Goal: Communication & Community: Connect with others

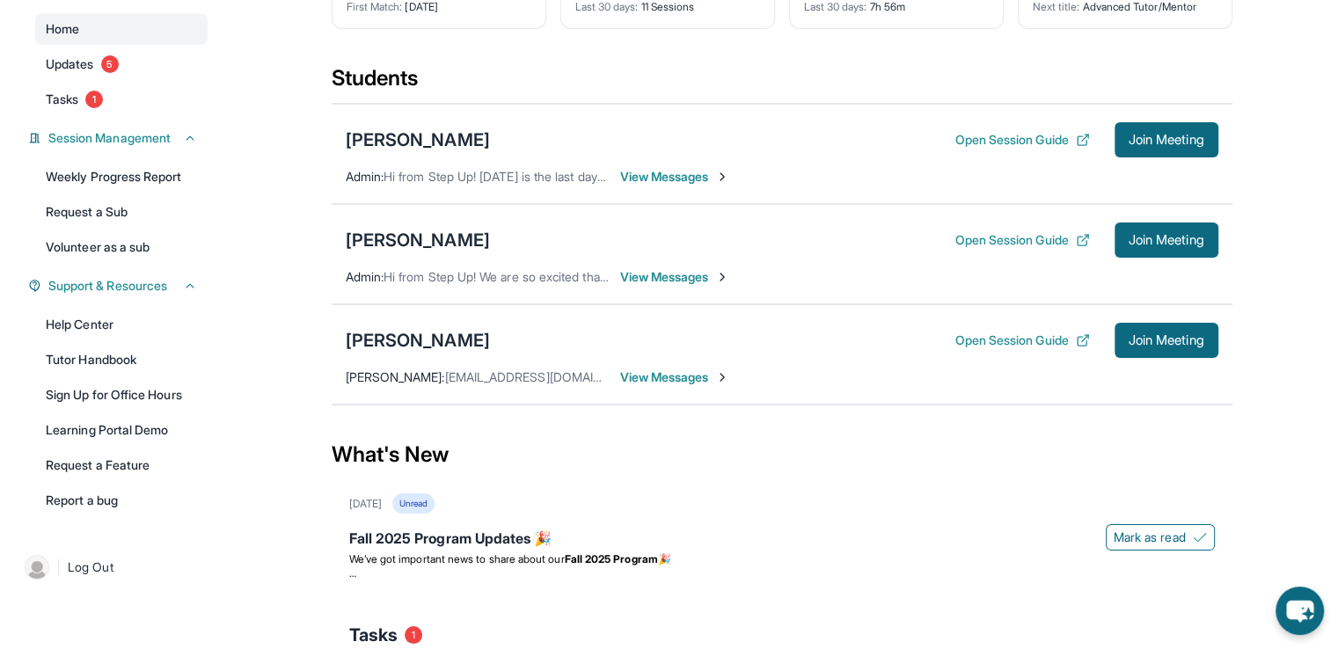
scroll to position [163, 0]
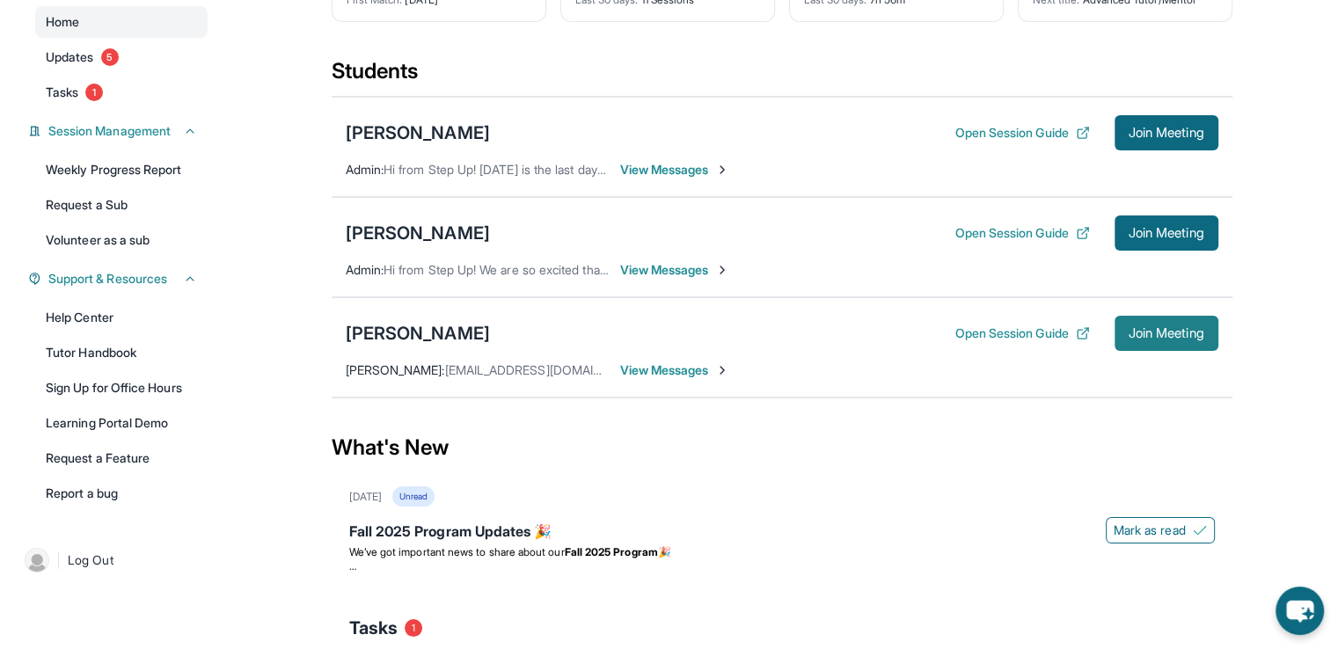
click at [1171, 328] on span "Join Meeting" at bounding box center [1166, 333] width 76 height 11
click at [843, 483] on div "What's New" at bounding box center [782, 447] width 900 height 77
click at [798, 530] on div "Fall 2025 Program Updates 🎉" at bounding box center [781, 533] width 865 height 25
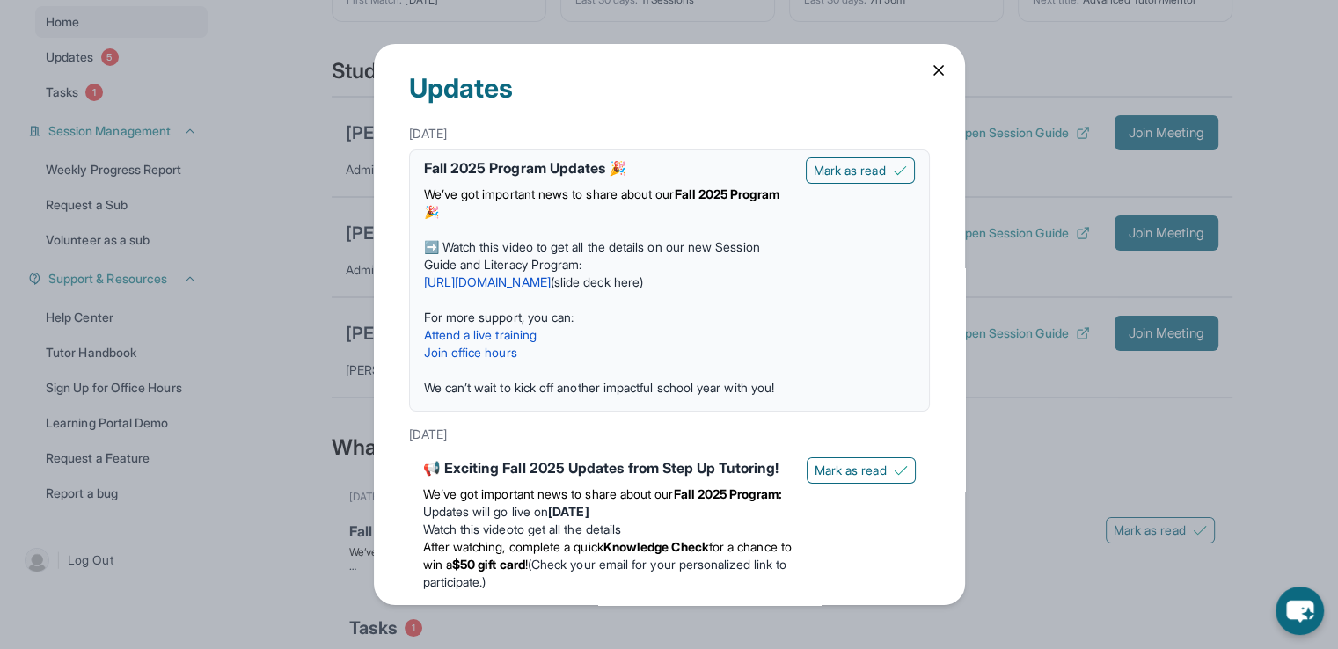
drag, startPoint x: 972, startPoint y: 138, endPoint x: 959, endPoint y: 247, distance: 109.7
click at [959, 247] on div "Updates [DATE] Fall 2025 Program Updates 🎉 We’ve got important news to share ab…" at bounding box center [669, 324] width 1338 height 649
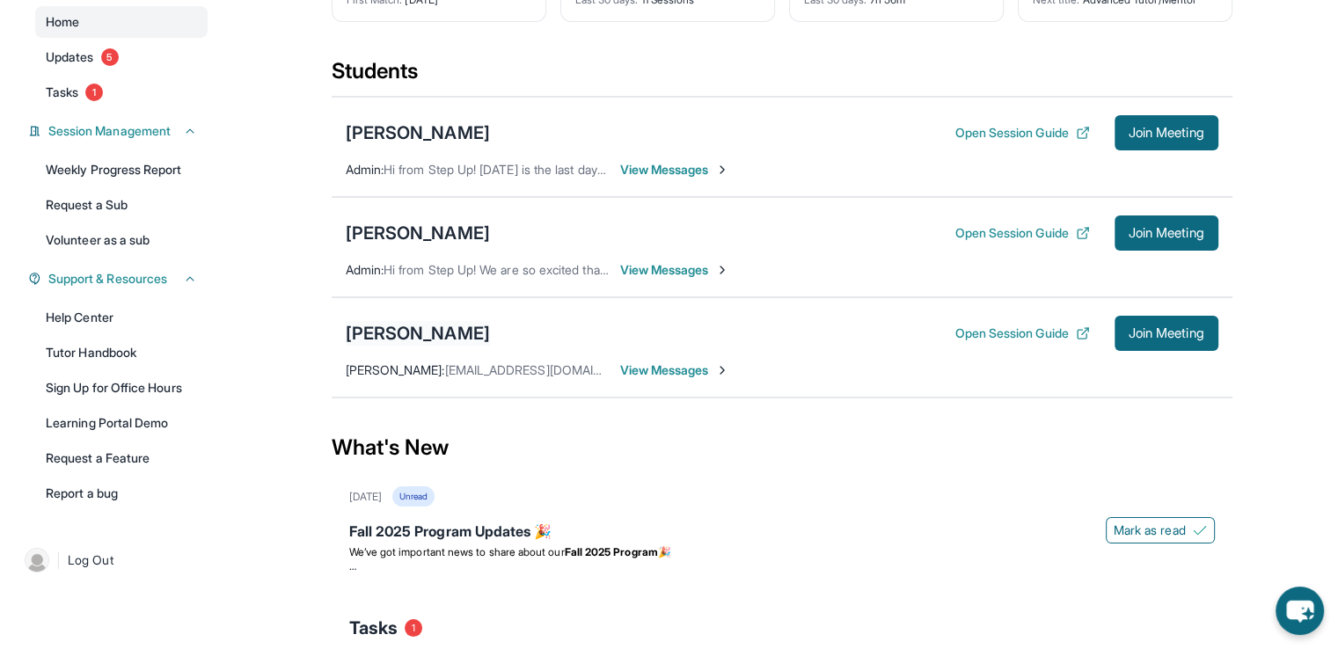
click at [420, 334] on div "[PERSON_NAME]" at bounding box center [418, 333] width 144 height 25
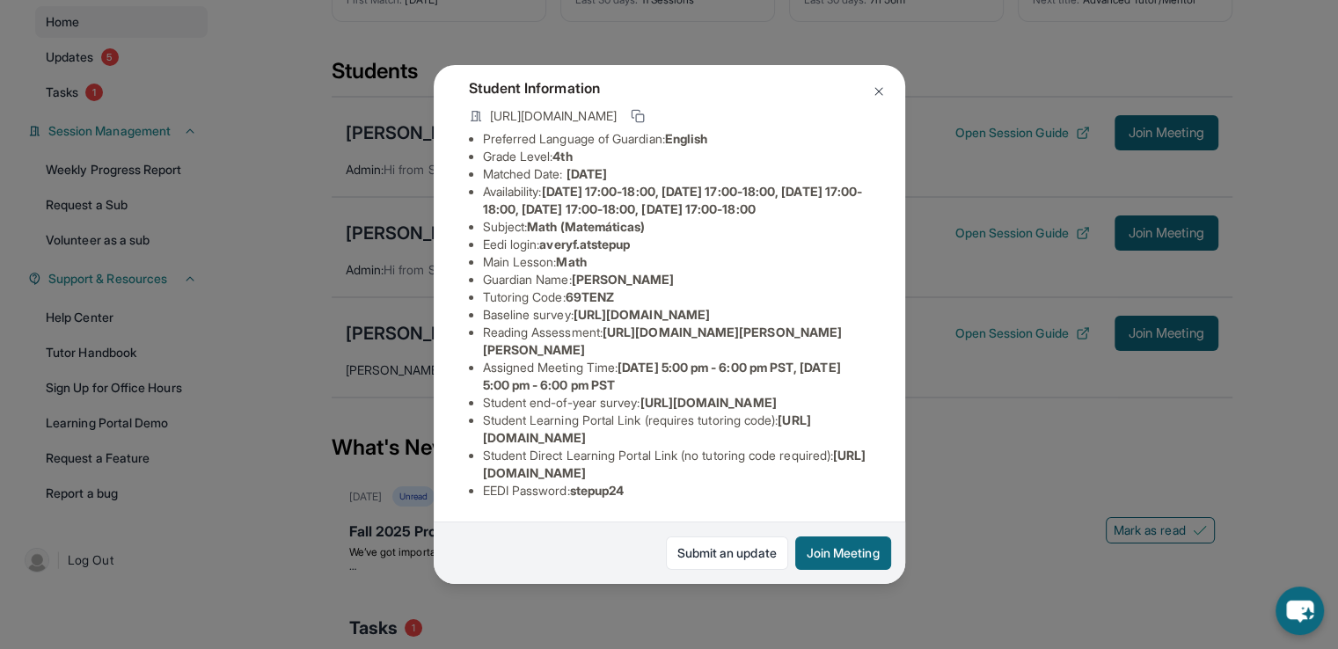
scroll to position [282, 0]
click at [876, 91] on img at bounding box center [878, 91] width 14 height 14
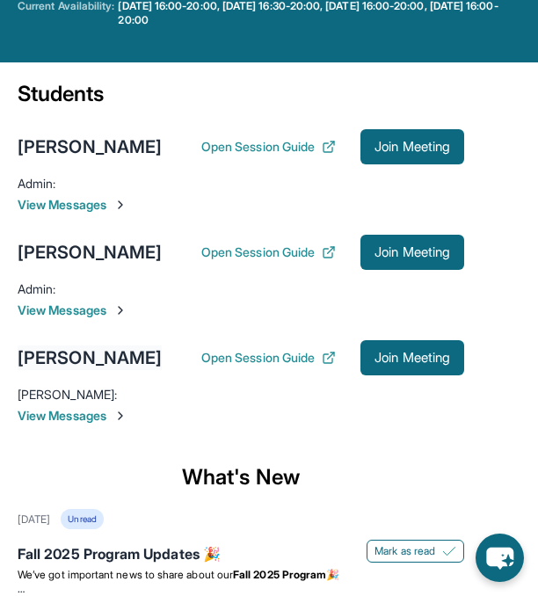
click at [56, 370] on div "[PERSON_NAME]" at bounding box center [90, 358] width 144 height 25
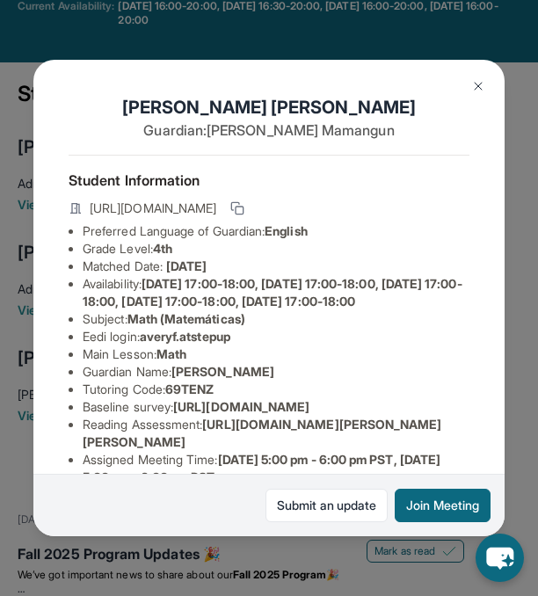
click at [480, 80] on img at bounding box center [478, 86] width 14 height 14
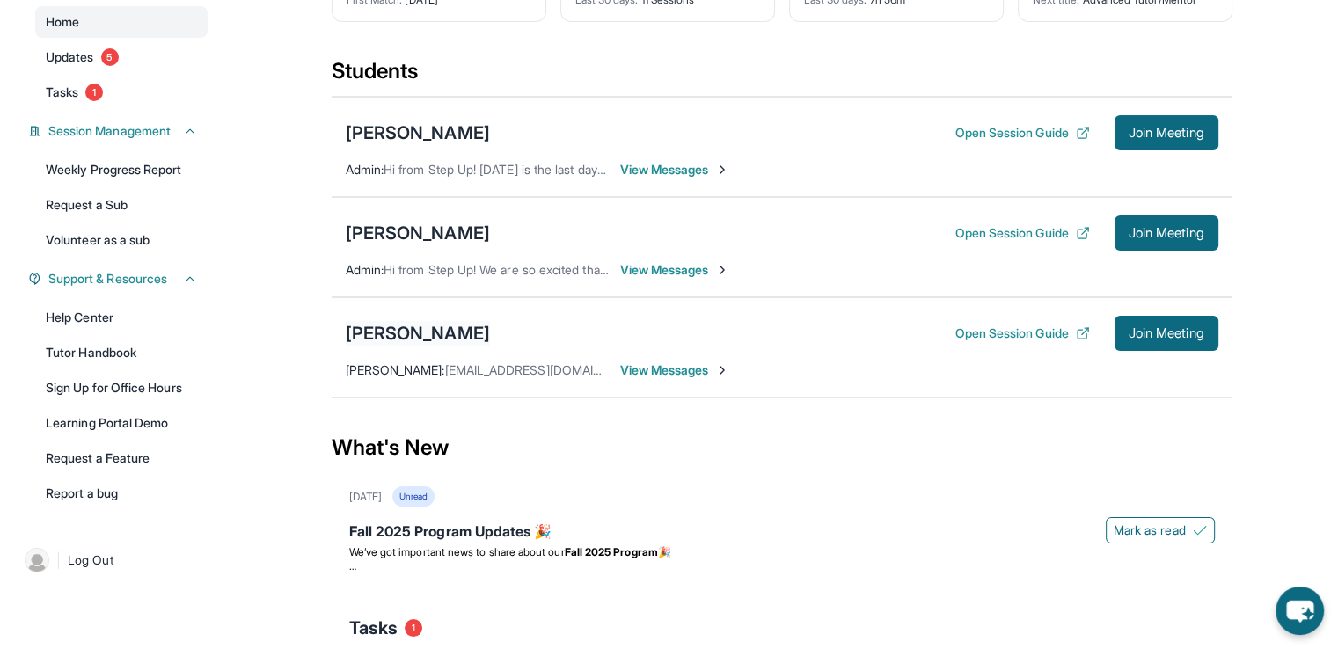
click at [444, 335] on div "[PERSON_NAME]" at bounding box center [418, 333] width 144 height 25
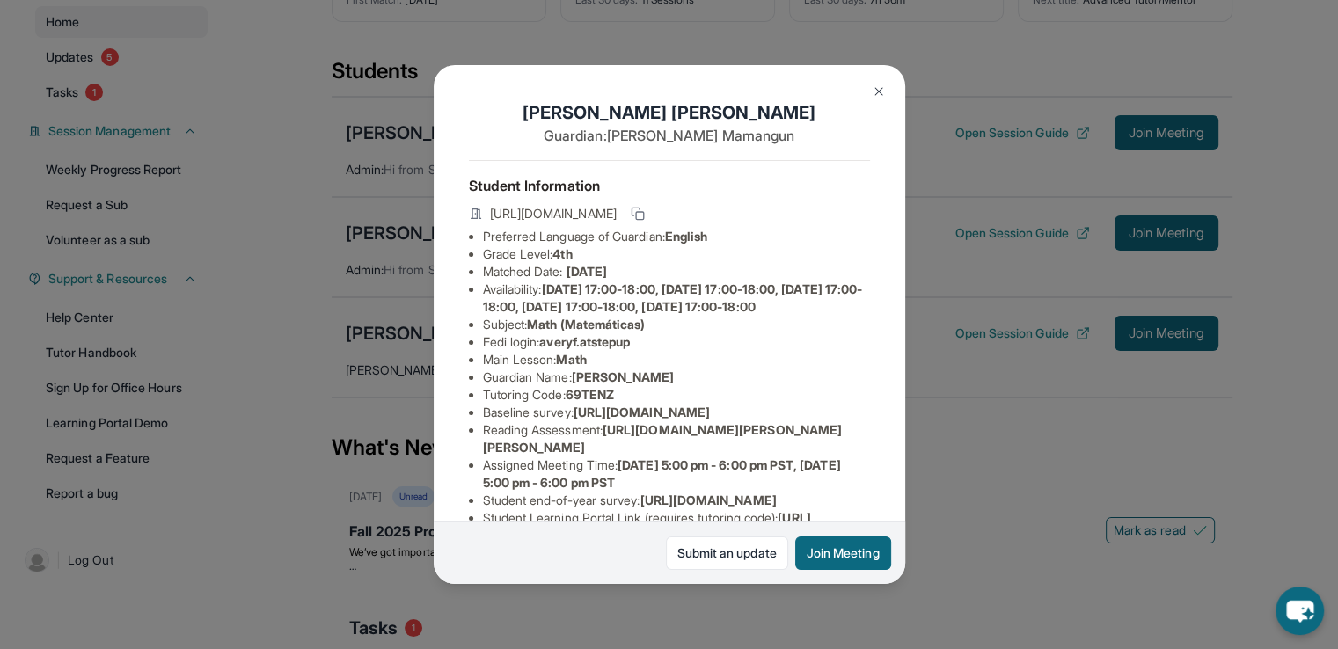
click at [872, 92] on img at bounding box center [878, 91] width 14 height 14
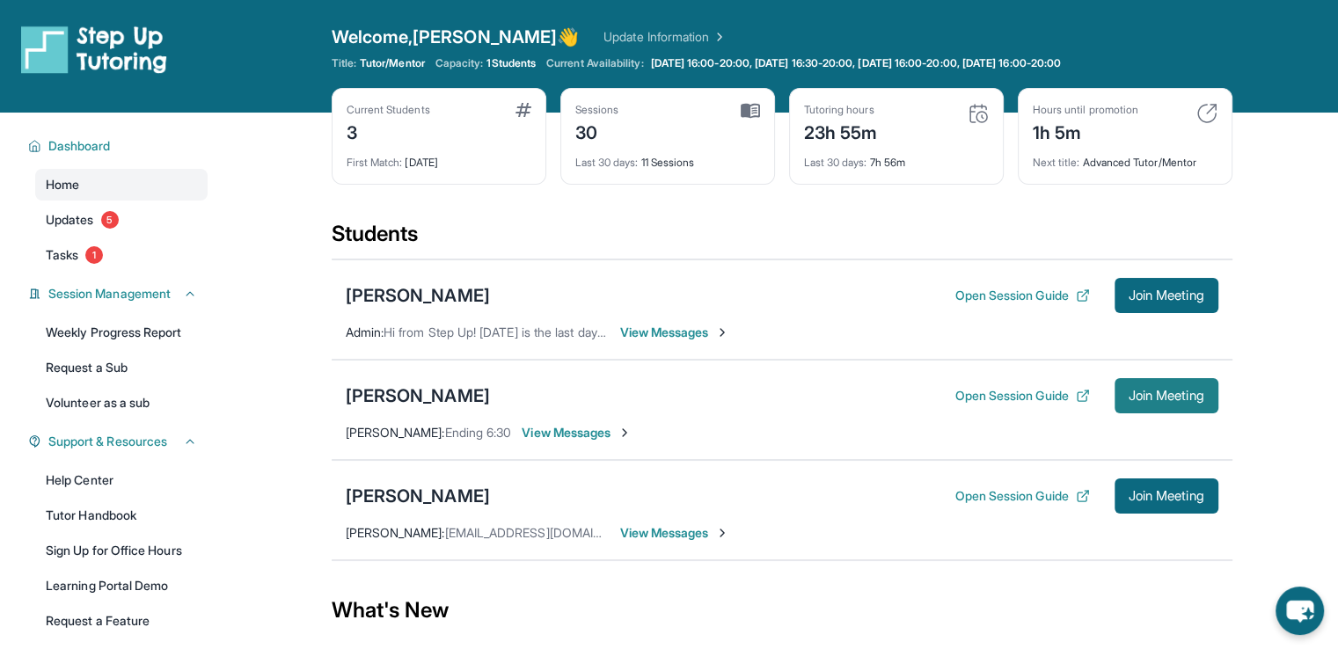
click at [1114, 391] on button "Join Meeting" at bounding box center [1166, 395] width 104 height 35
